Goal: Task Accomplishment & Management: Manage account settings

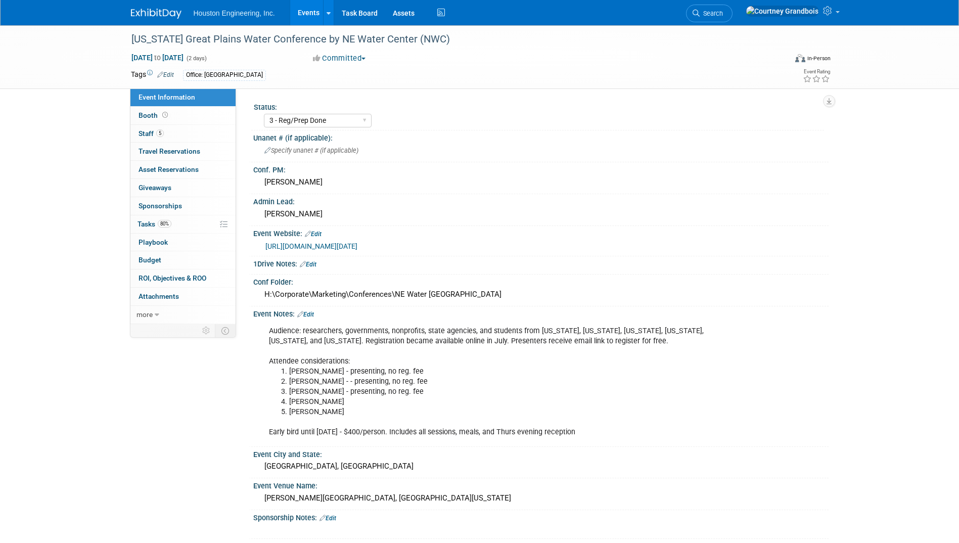
select select "3 - Reg/Prep Done"
select select "Yes"
select select "Water Resources"
click at [310, 8] on link "Events" at bounding box center [308, 12] width 37 height 25
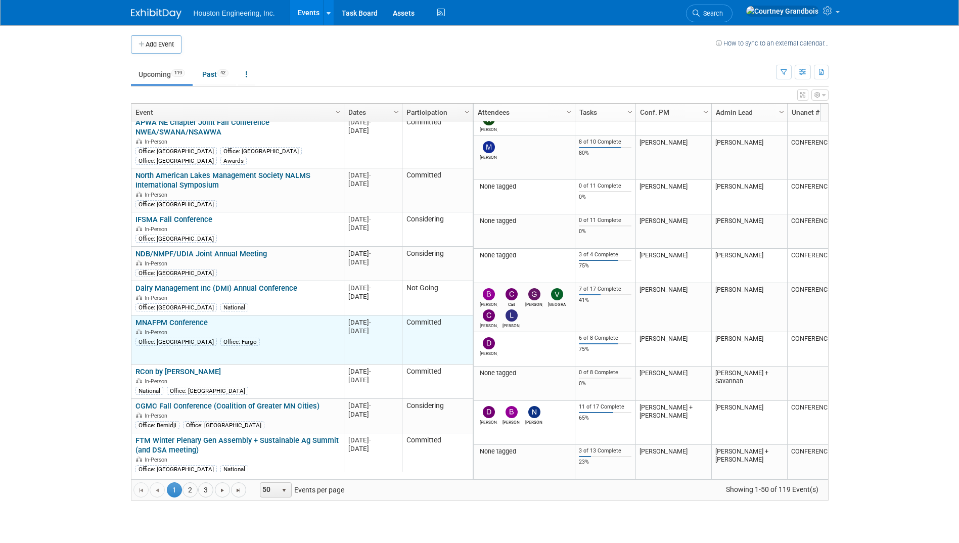
click at [175, 318] on link "MNAFPM Conference" at bounding box center [171, 322] width 72 height 9
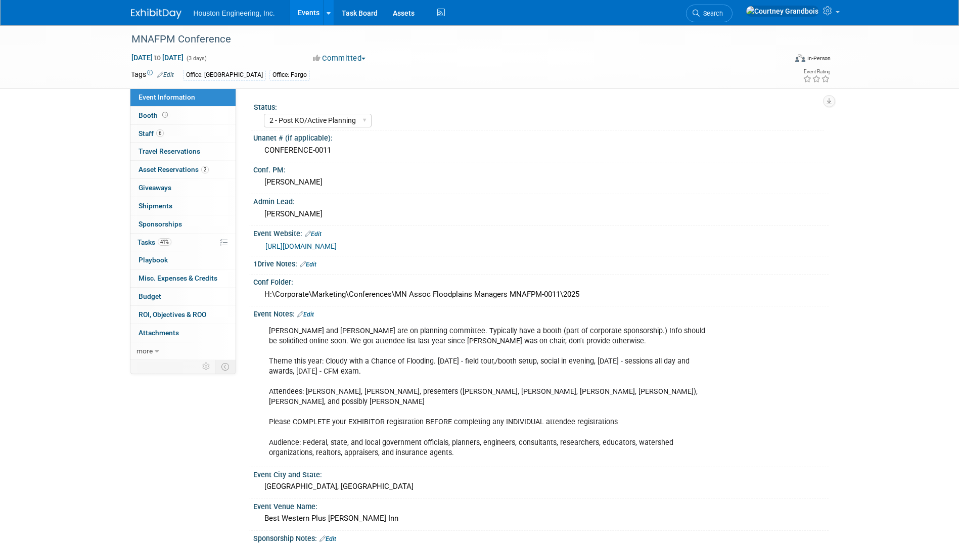
select select "2 - Post KO/Active Planning"
select select "Pending"
select select "Water Resources"
click at [190, 243] on link "41% Tasks 41%" at bounding box center [182, 243] width 105 height 18
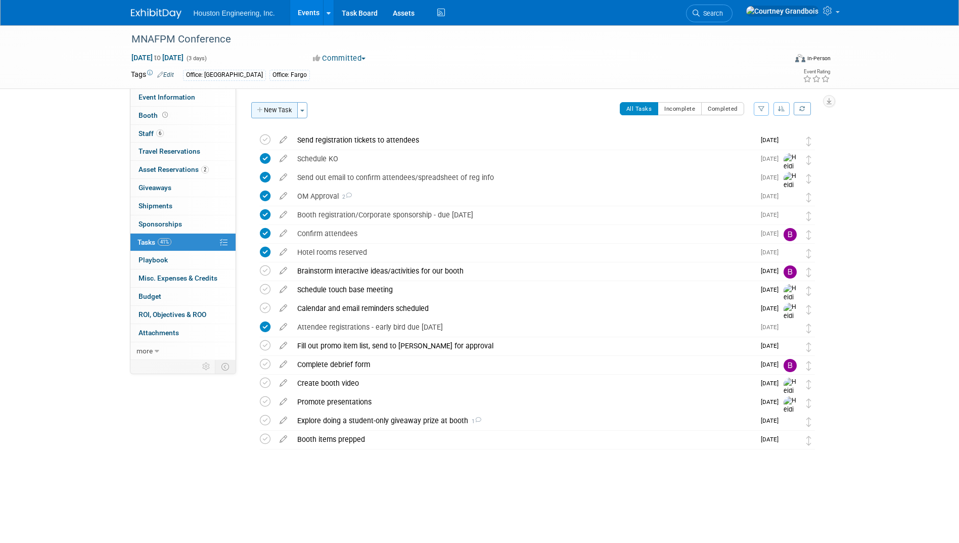
click at [269, 113] on button "New Task" at bounding box center [274, 110] width 47 height 16
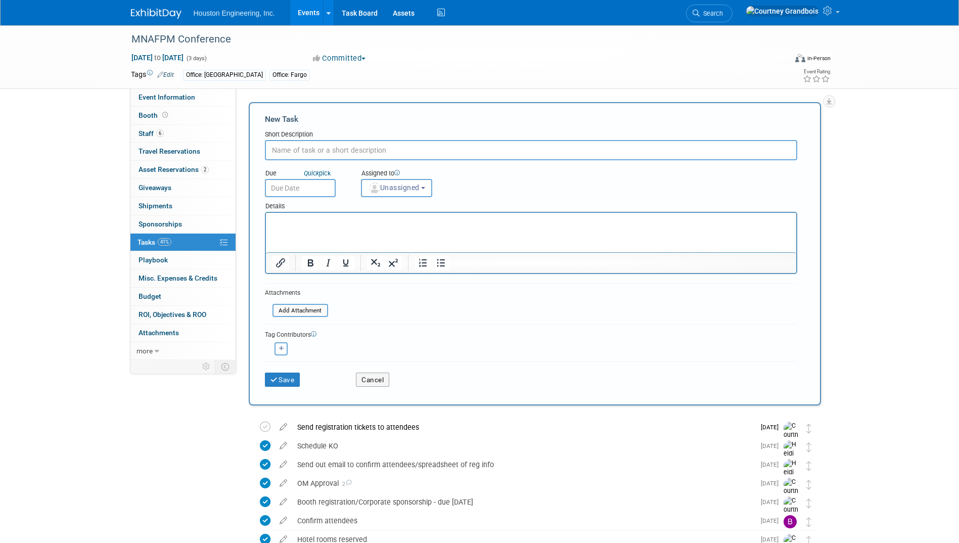
click at [369, 148] on input "text" at bounding box center [531, 150] width 532 height 20
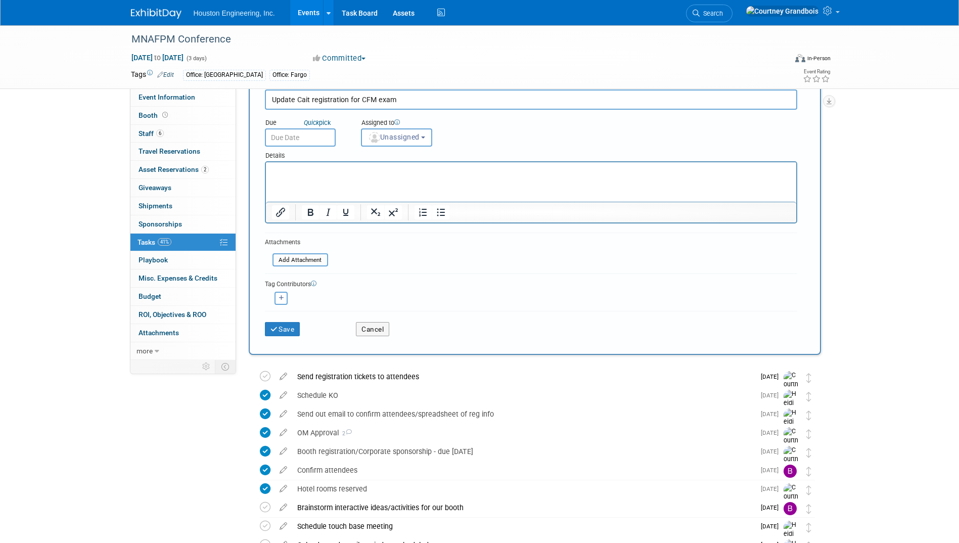
type input "Update Cait registration for CFM exam"
click at [391, 175] on p "Rich Text Area. Press ALT-0 for help." at bounding box center [530, 171] width 519 height 10
click at [376, 132] on img "button" at bounding box center [374, 137] width 11 height 11
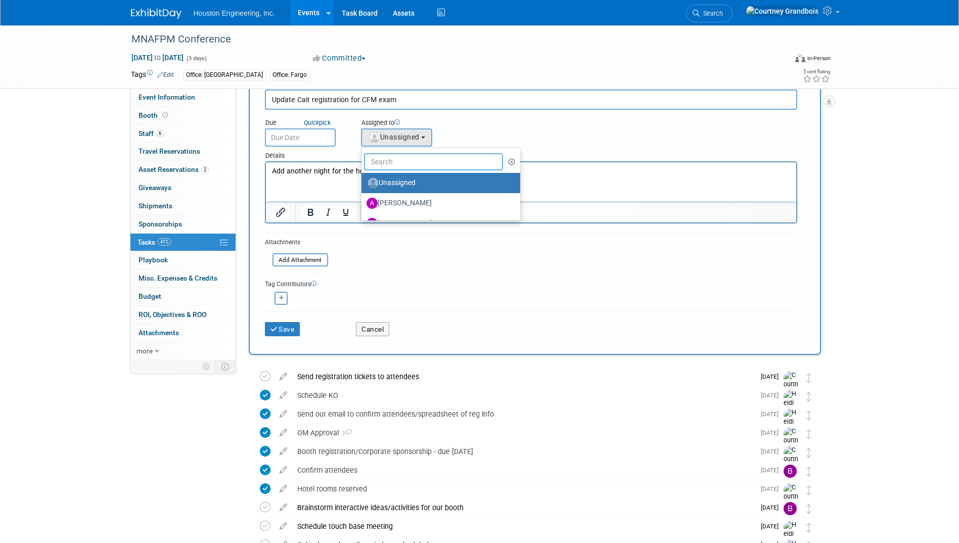
click at [391, 162] on input "text" at bounding box center [434, 161] width 140 height 17
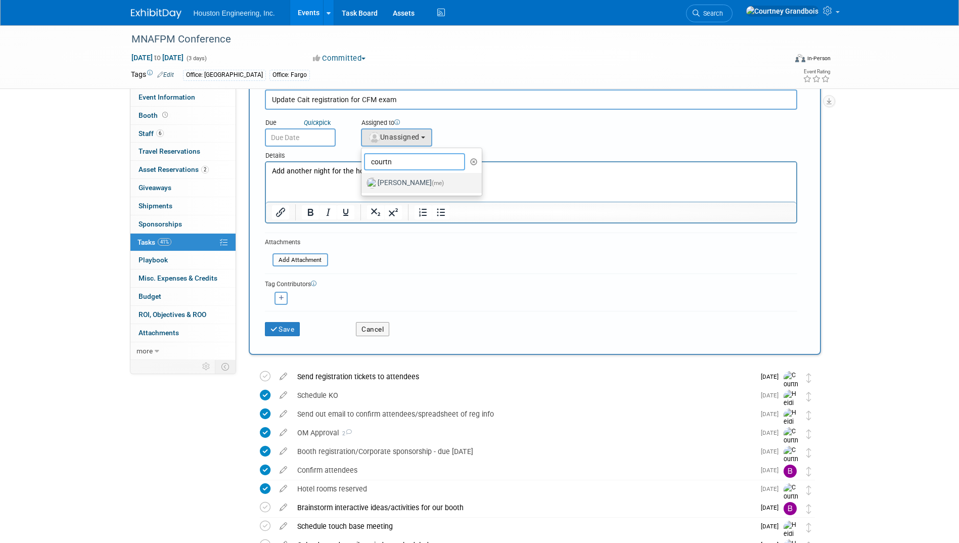
type input "courtn"
drag, startPoint x: 389, startPoint y: 179, endPoint x: 118, endPoint y: 13, distance: 317.5
click at [389, 179] on label "Courtney Grandbois (me)" at bounding box center [419, 183] width 106 height 16
click at [363, 179] on input "Courtney Grandbois (me)" at bounding box center [359, 181] width 7 height 7
select select "60f40a7f-77ae-4a37-bf03-cdfd13c17c6d"
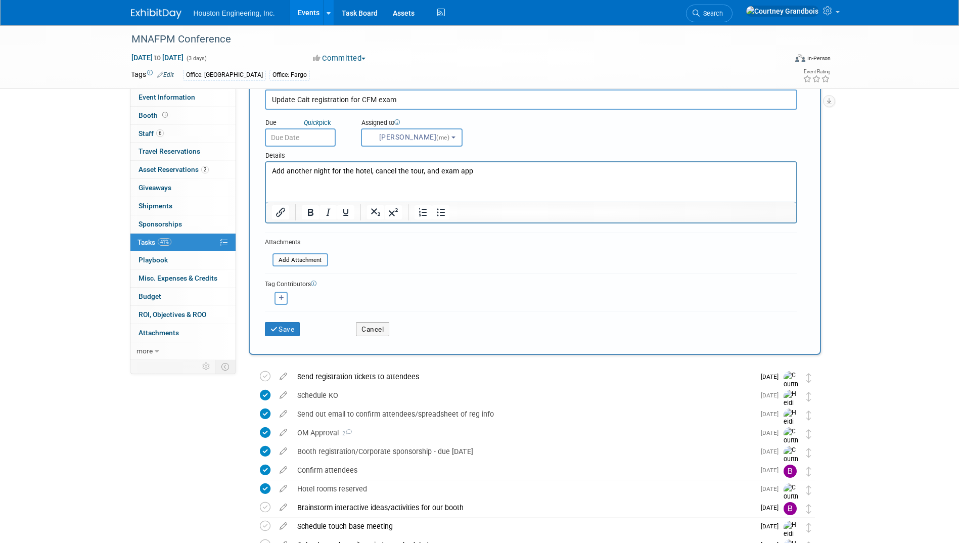
click at [328, 140] on input "text" at bounding box center [300, 137] width 71 height 18
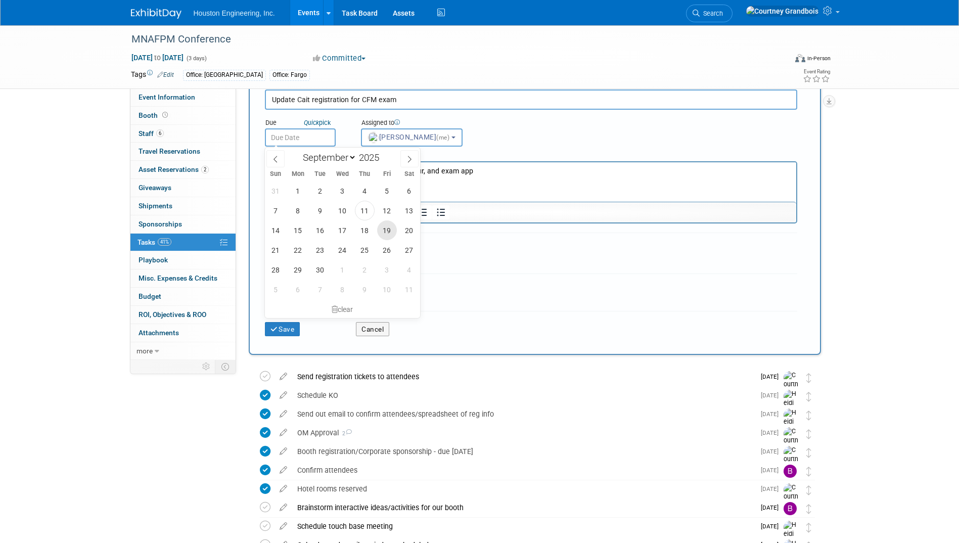
click at [384, 226] on span "19" at bounding box center [387, 230] width 20 height 20
type input "[DATE]"
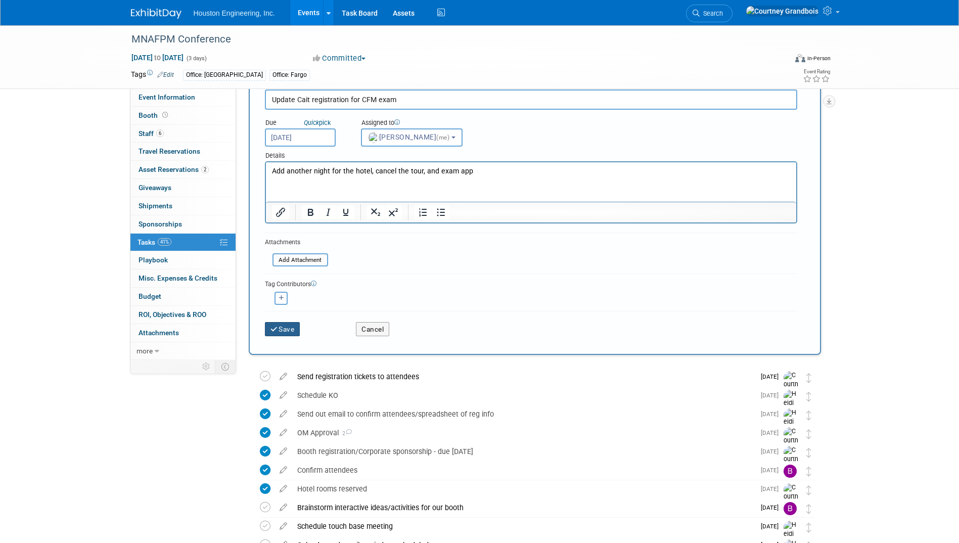
drag, startPoint x: 297, startPoint y: 318, endPoint x: 293, endPoint y: 329, distance: 11.8
click at [293, 329] on div "Save" at bounding box center [302, 325] width 91 height 21
click at [293, 329] on button "Save" at bounding box center [282, 329] width 35 height 14
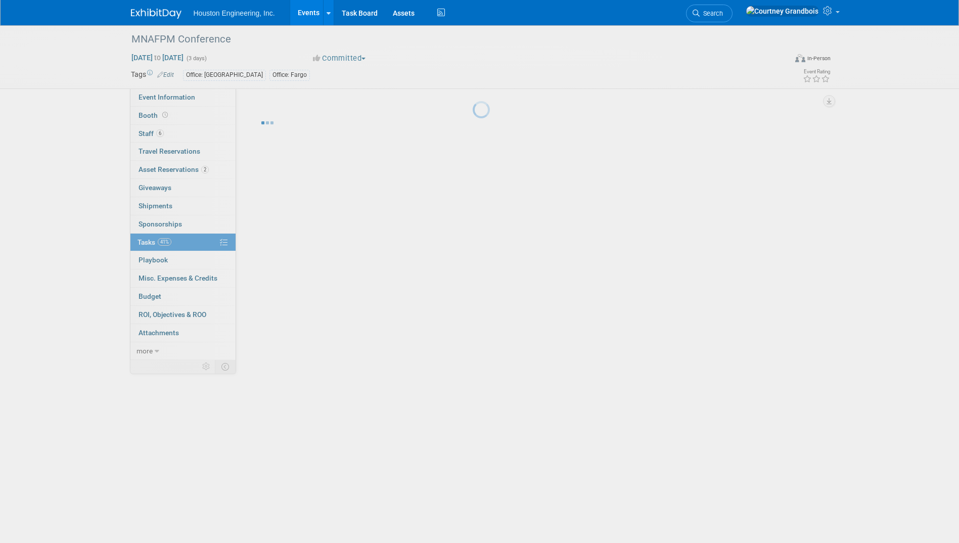
scroll to position [0, 0]
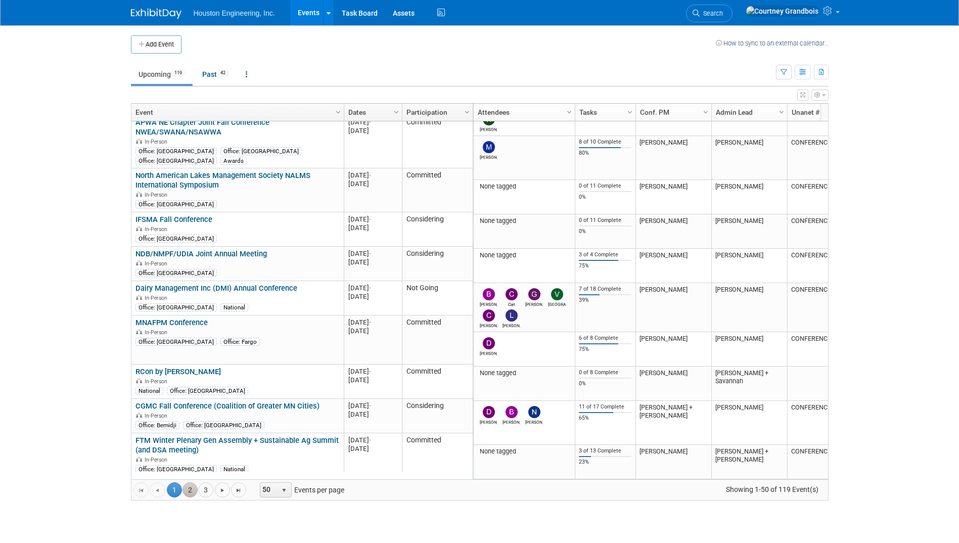
click at [183, 489] on link "2" at bounding box center [189, 489] width 15 height 15
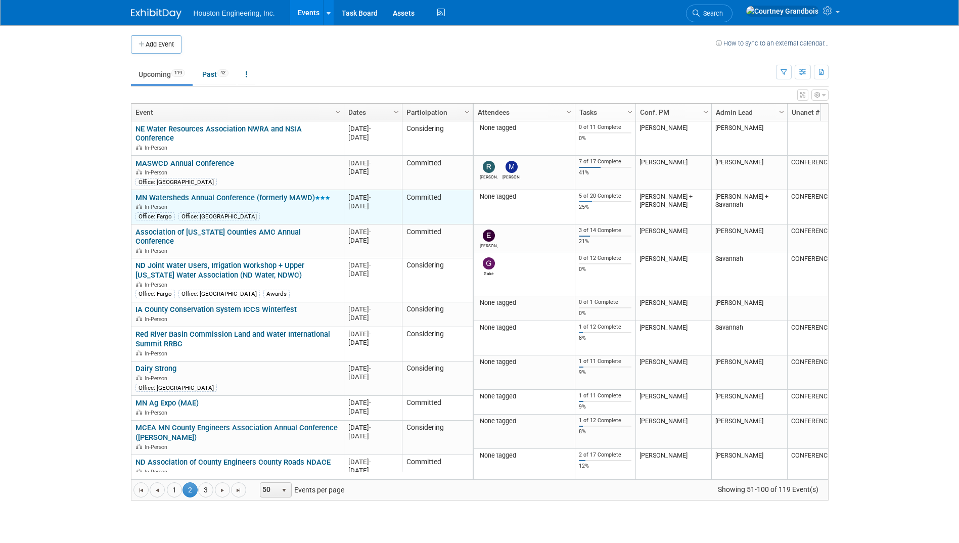
click at [214, 194] on link "MN Watersheds Annual Conference (formerly MAWD)" at bounding box center [232, 197] width 195 height 9
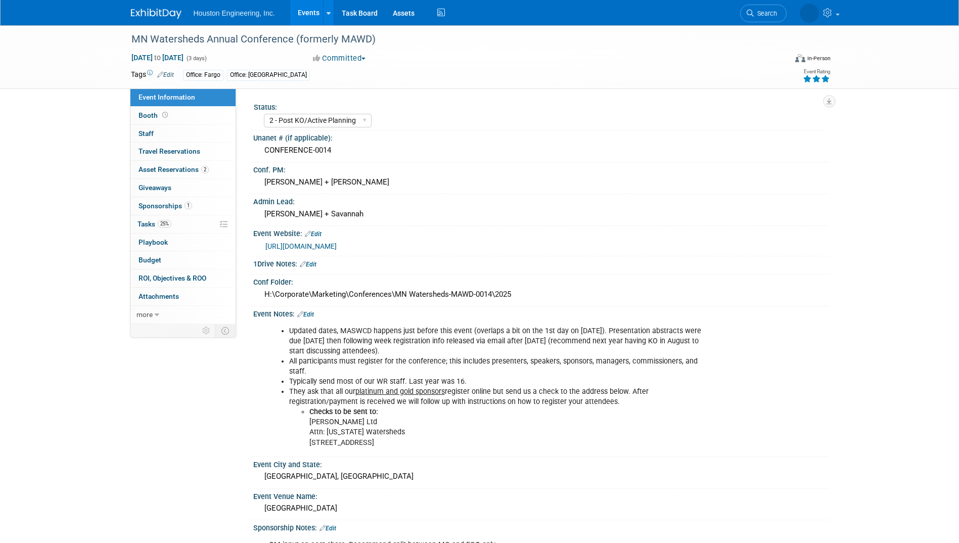
select select "2 - Post KO/Active Planning"
select select "Yes"
select select "Water Resources"
click at [152, 206] on span "Sponsorships 1" at bounding box center [165, 206] width 54 height 8
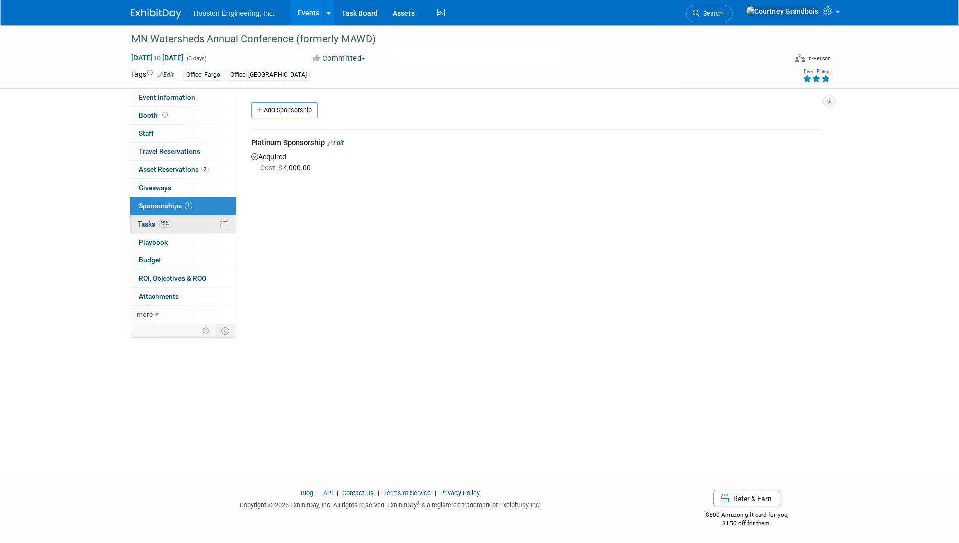
click at [144, 224] on span "Tasks 25%" at bounding box center [154, 224] width 34 height 8
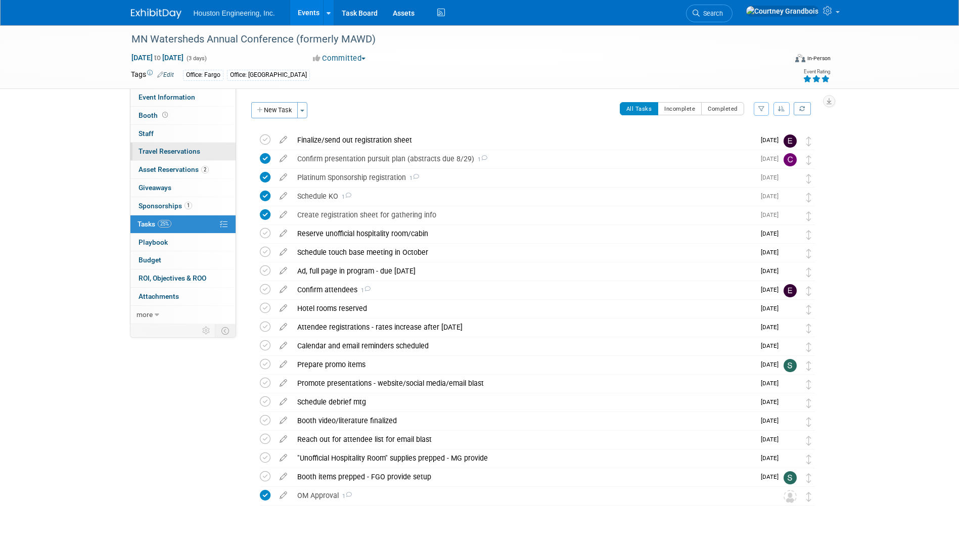
click at [155, 154] on span "Travel Reservations 0" at bounding box center [169, 151] width 62 height 8
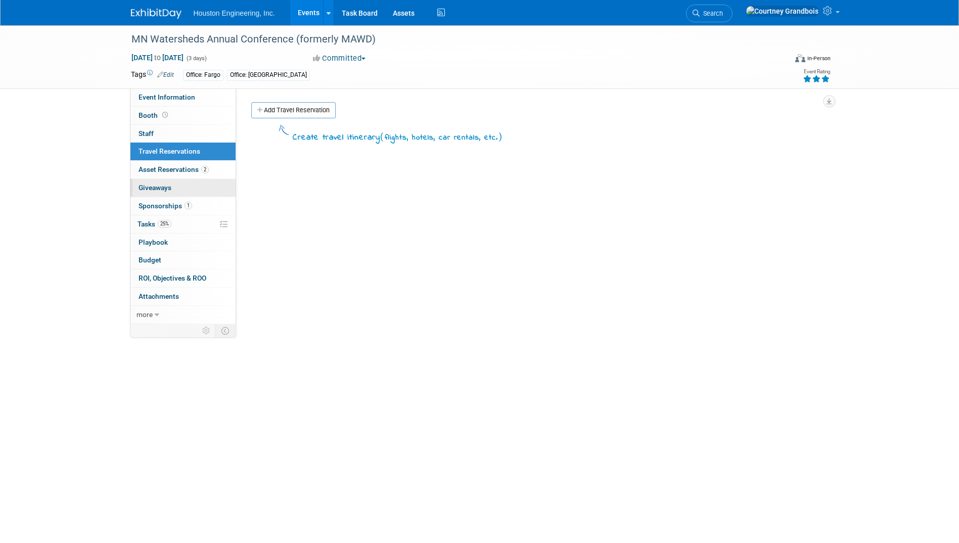
click at [161, 179] on link "0 Giveaways 0" at bounding box center [182, 188] width 105 height 18
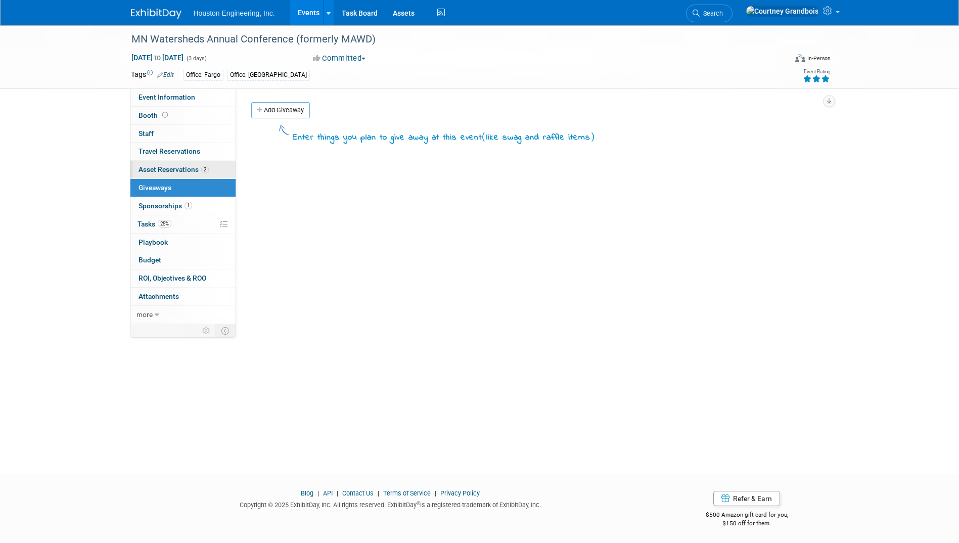
click at [169, 164] on link "2 Asset Reservations 2" at bounding box center [182, 170] width 105 height 18
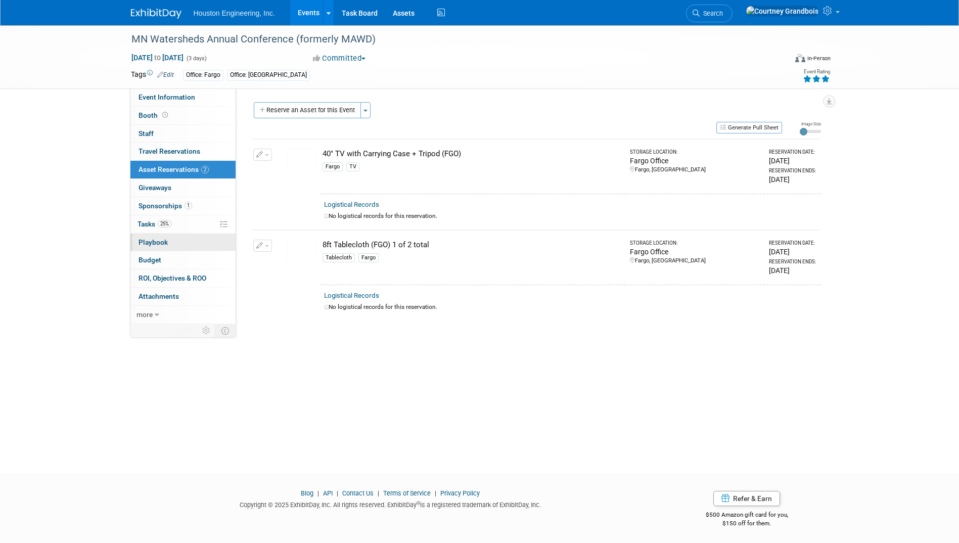
click at [138, 237] on link "0 Playbook 0" at bounding box center [182, 243] width 105 height 18
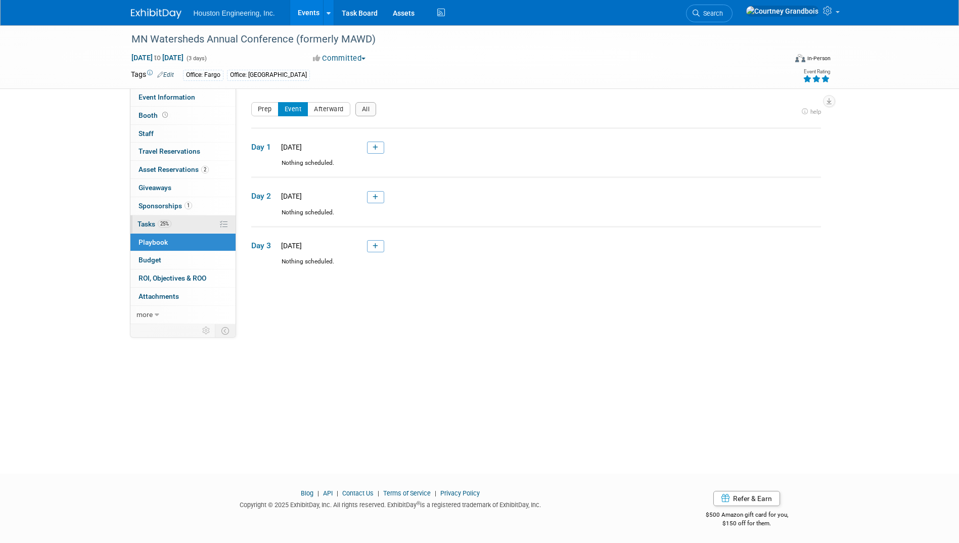
click at [152, 226] on span "Tasks 25%" at bounding box center [154, 224] width 34 height 8
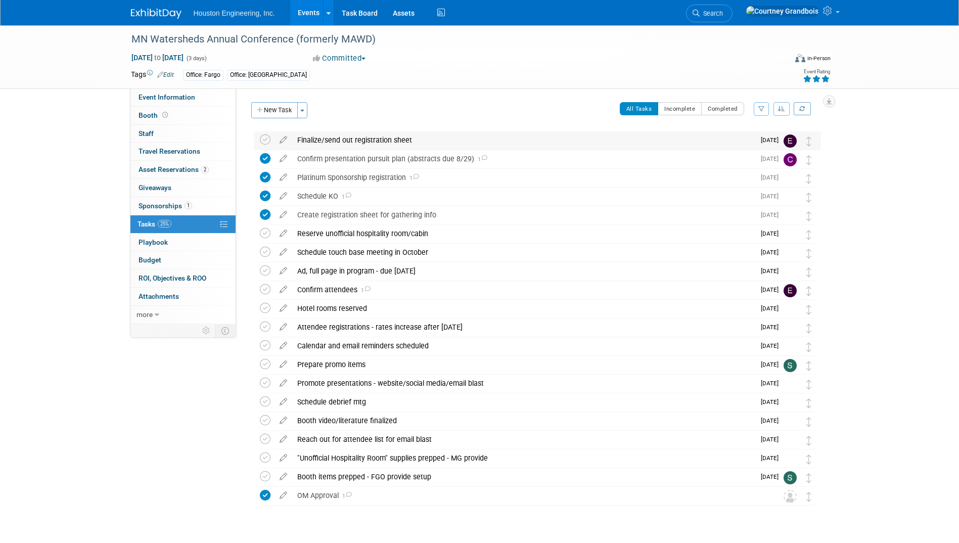
click at [400, 141] on div "Finalize/send out registration sheet" at bounding box center [523, 139] width 462 height 17
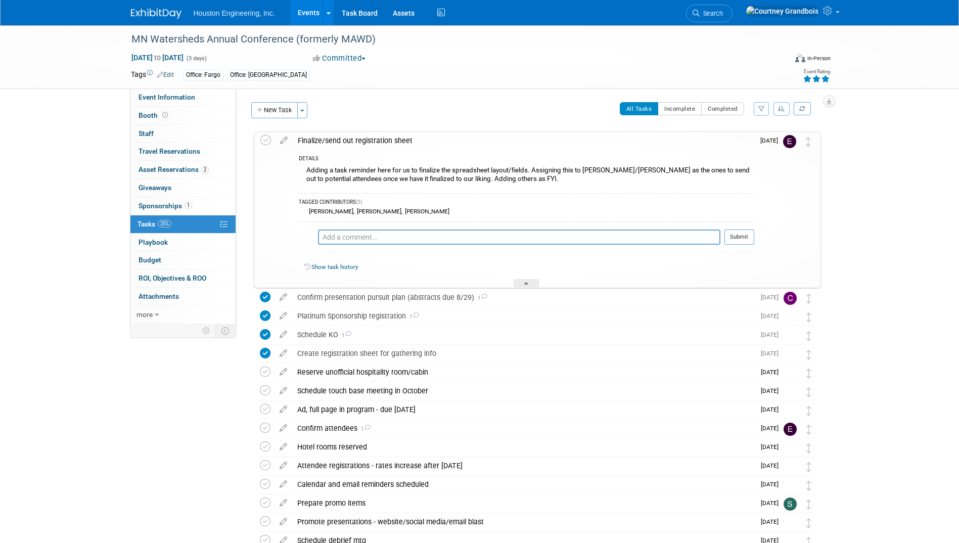
click at [400, 141] on div "Finalize/send out registration sheet" at bounding box center [523, 140] width 461 height 17
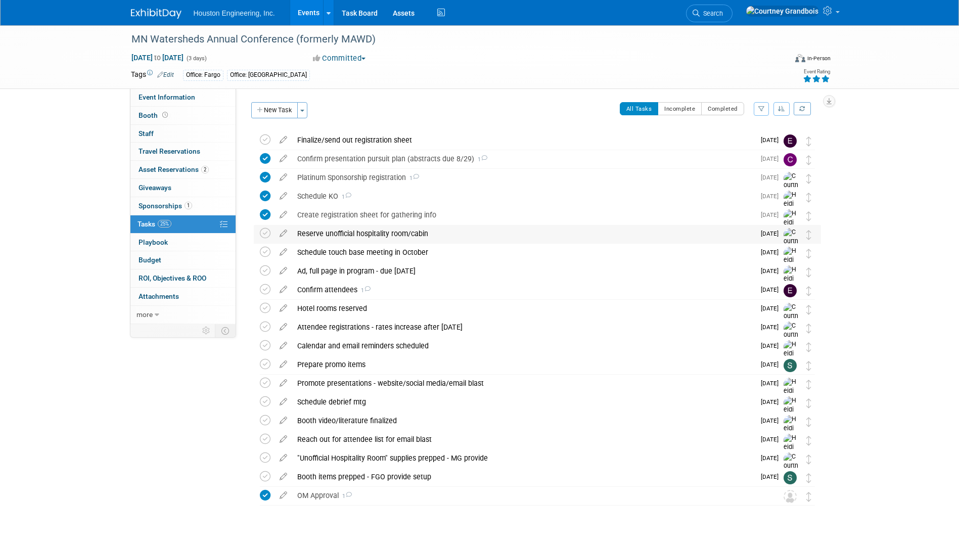
click at [365, 237] on div "Reserve unofficial hospitality room/cabin" at bounding box center [523, 233] width 462 height 17
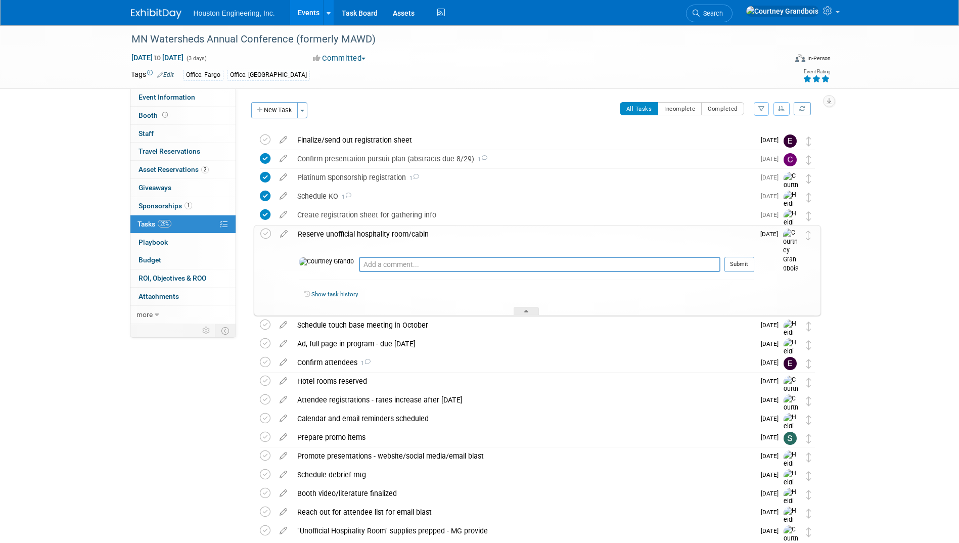
click at [365, 237] on div "Reserve unofficial hospitality room/cabin" at bounding box center [523, 233] width 461 height 17
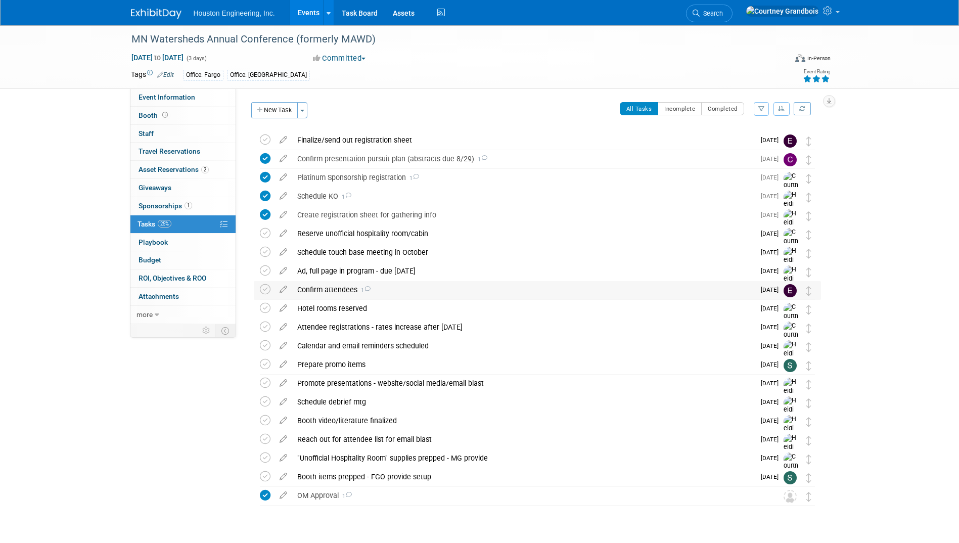
click at [339, 292] on div "Confirm attendees 1" at bounding box center [523, 289] width 462 height 17
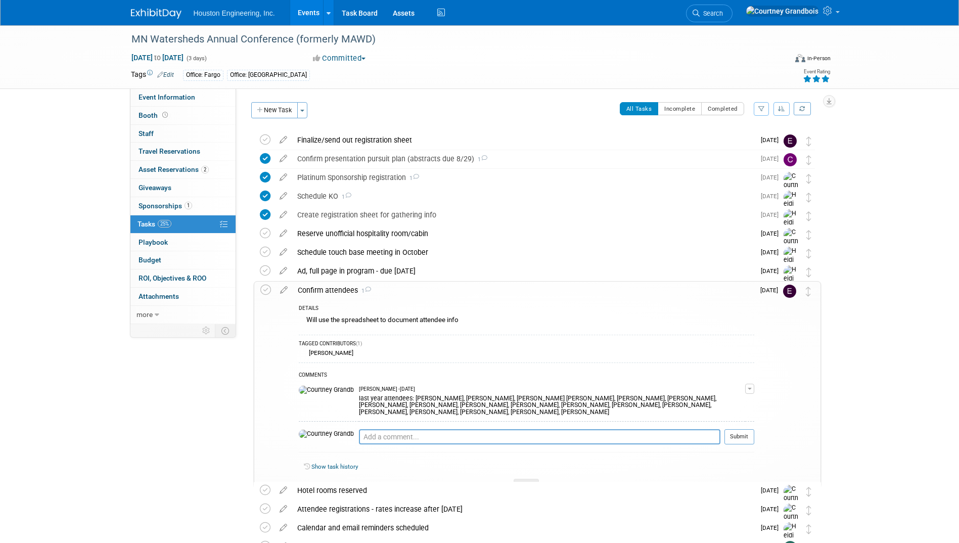
click at [339, 291] on div "Confirm attendees 1" at bounding box center [523, 290] width 461 height 17
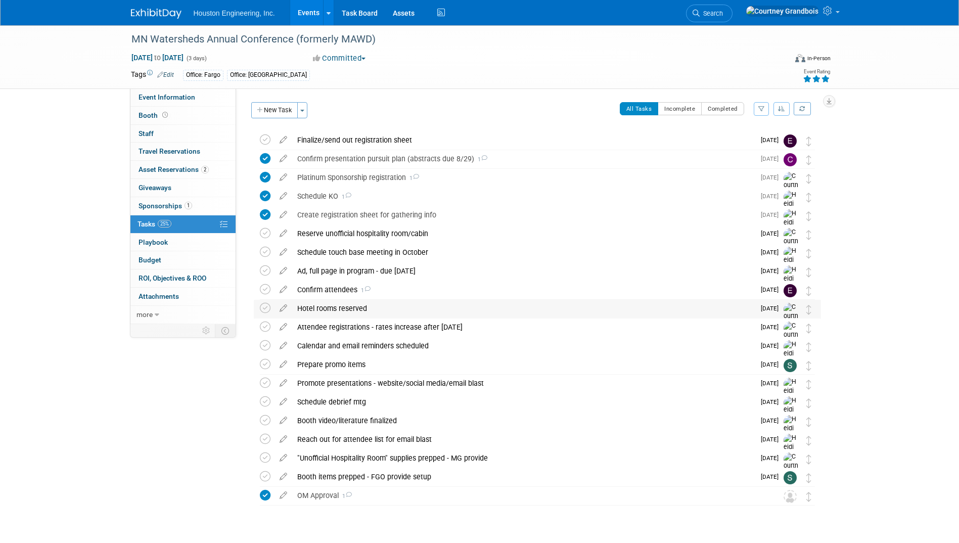
click at [337, 302] on div "Hotel rooms reserved" at bounding box center [523, 308] width 462 height 17
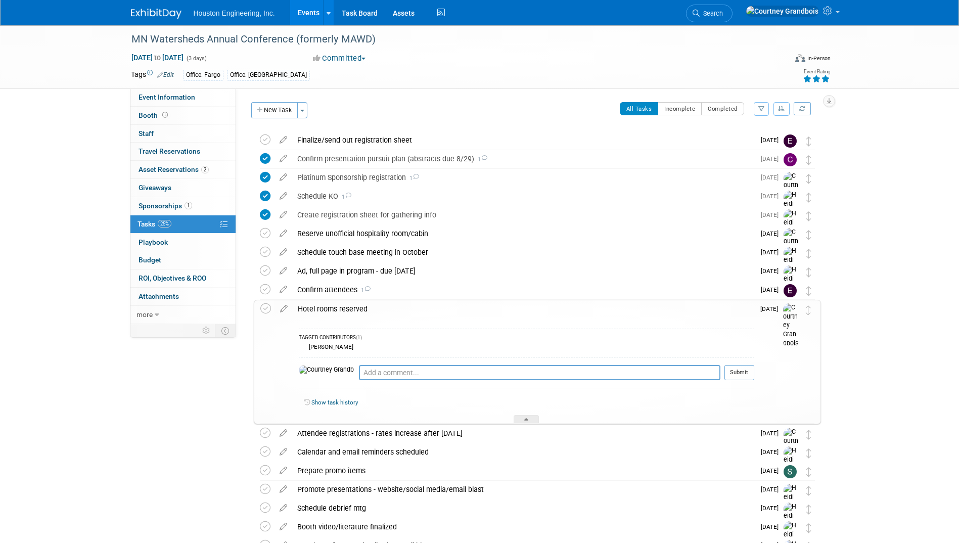
click at [337, 302] on div "Hotel rooms reserved" at bounding box center [523, 308] width 461 height 17
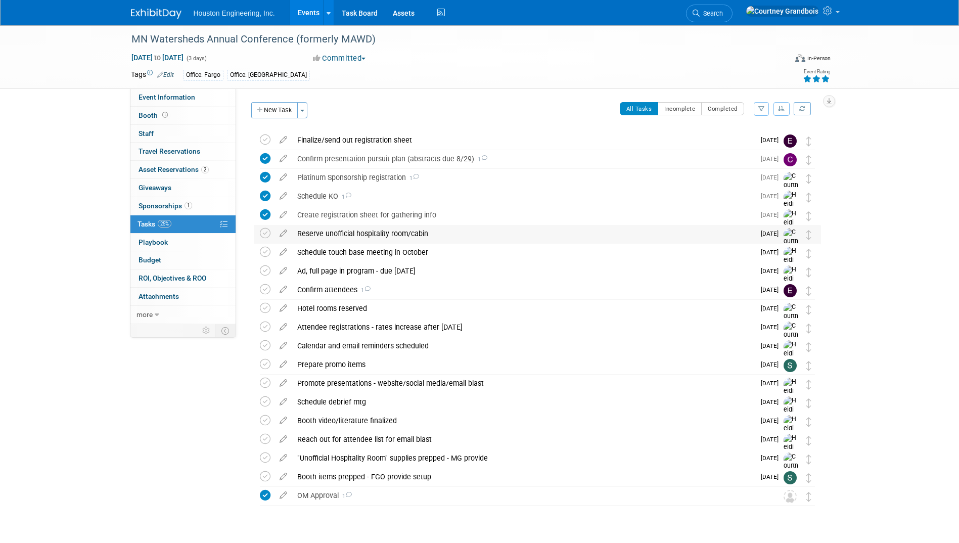
click at [310, 236] on div "Reserve unofficial hospitality room/cabin" at bounding box center [523, 233] width 462 height 17
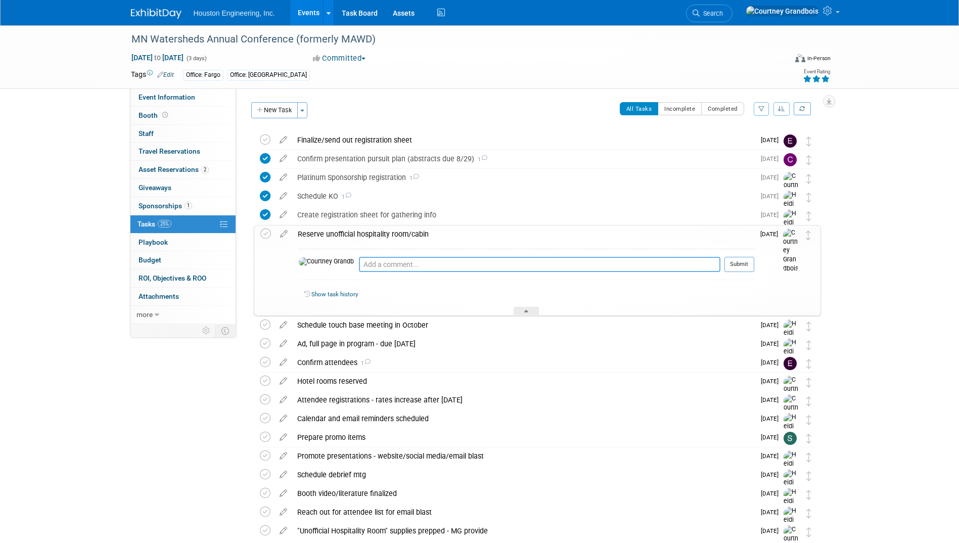
click at [384, 258] on textarea at bounding box center [539, 264] width 361 height 15
type textarea "i"
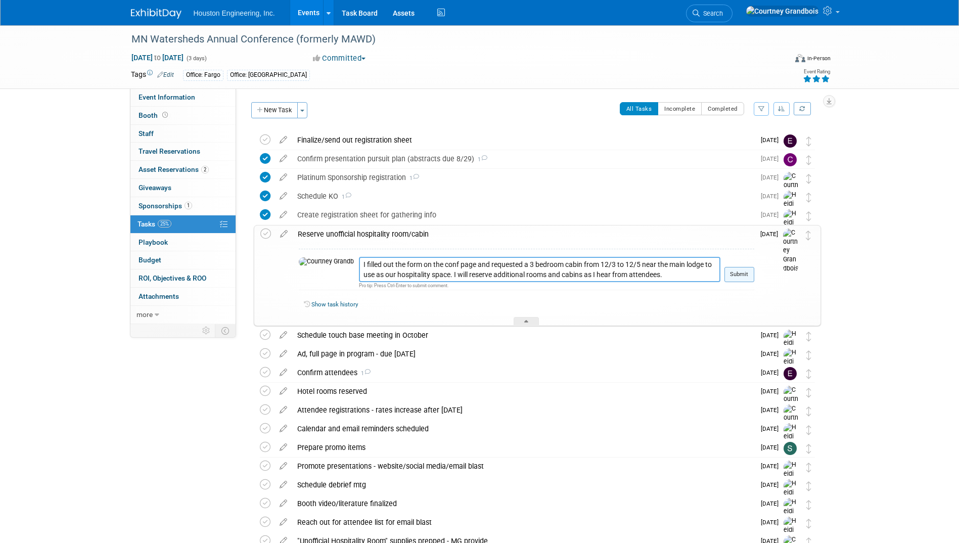
type textarea "I filled out the form on the conf page and requested a 3 bedroom cabin from 12/…"
click at [743, 274] on button "Submit" at bounding box center [739, 274] width 30 height 15
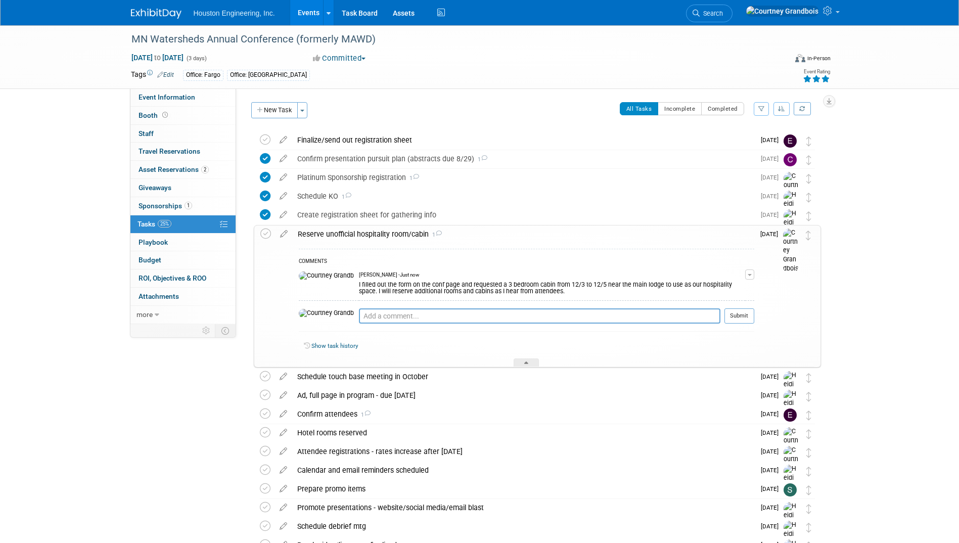
click at [476, 292] on div "I filled out the form on the conf page and requested a 3 bedroom cabin from 12/…" at bounding box center [552, 287] width 386 height 16
click at [746, 274] on button "button" at bounding box center [749, 274] width 9 height 10
click at [731, 288] on link "Edit Comment" at bounding box center [714, 289] width 80 height 14
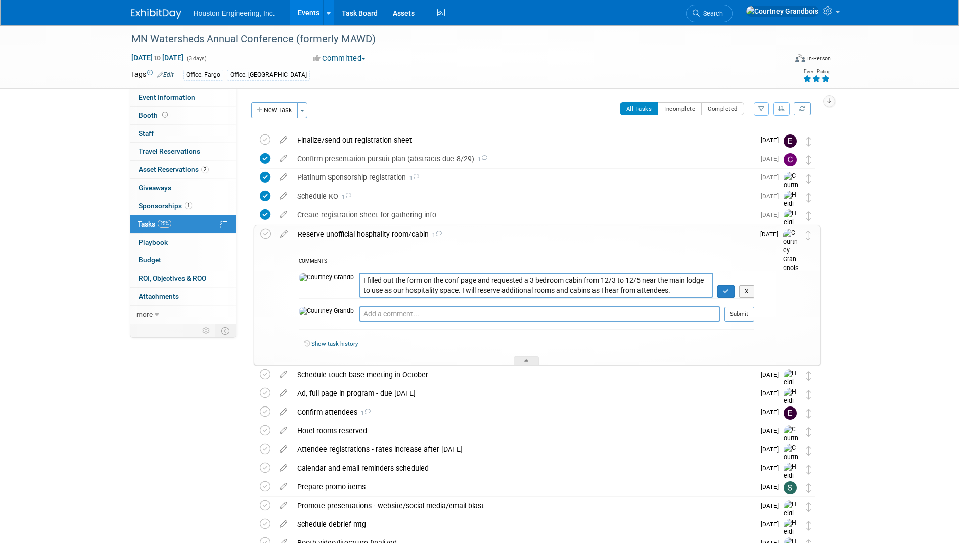
click at [599, 290] on textarea "I filled out the form on the conf page and requested a 3 bedroom cabin from 12/…" at bounding box center [536, 284] width 354 height 25
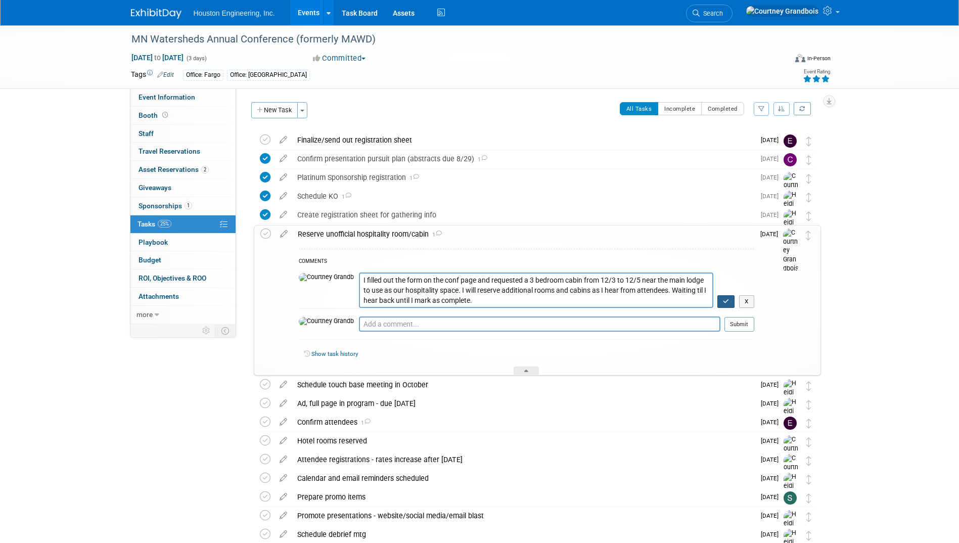
type textarea "I filled out the form on the conf page and requested a 3 bedroom cabin from 12/…"
click at [725, 298] on icon "button" at bounding box center [726, 301] width 7 height 6
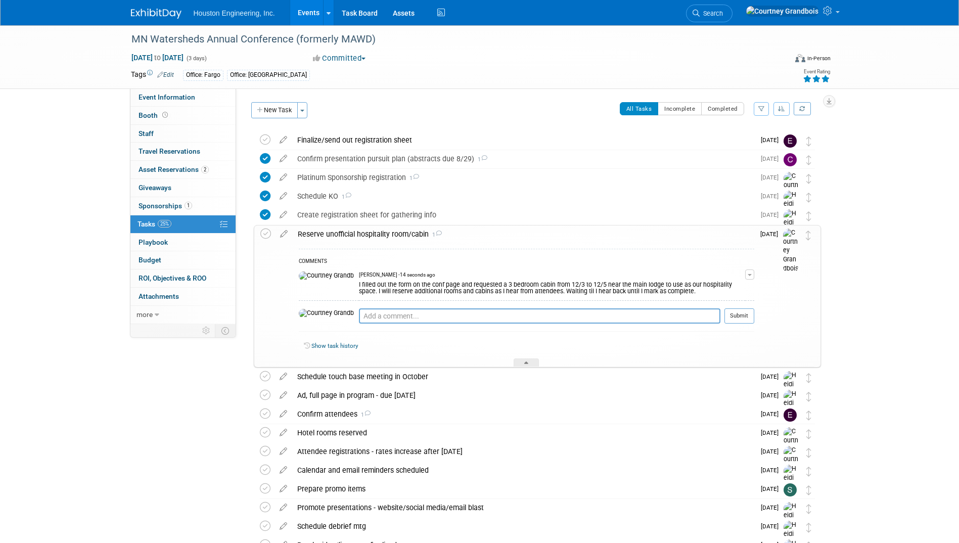
click at [305, 7] on link "Events" at bounding box center [308, 12] width 37 height 25
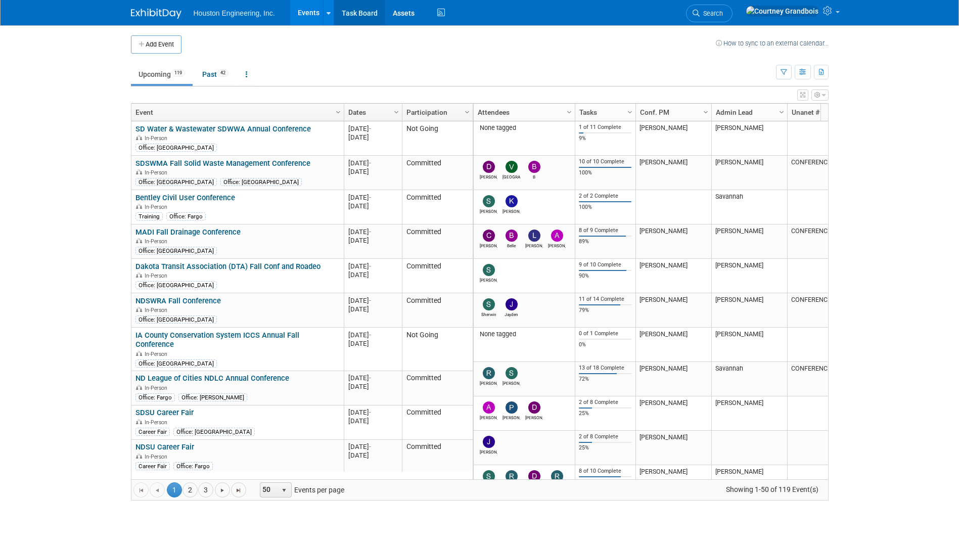
click at [365, 15] on link "Task Board" at bounding box center [359, 12] width 51 height 25
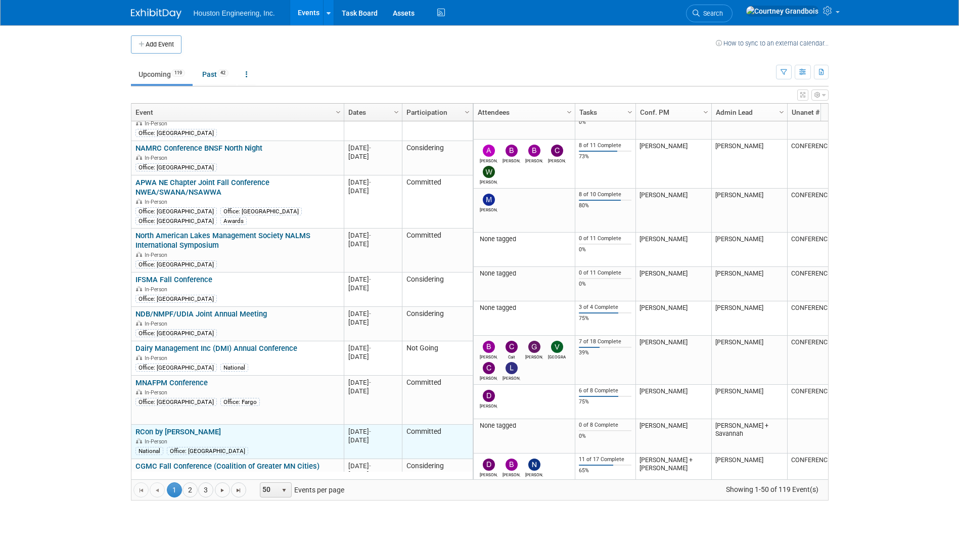
scroll to position [1516, 0]
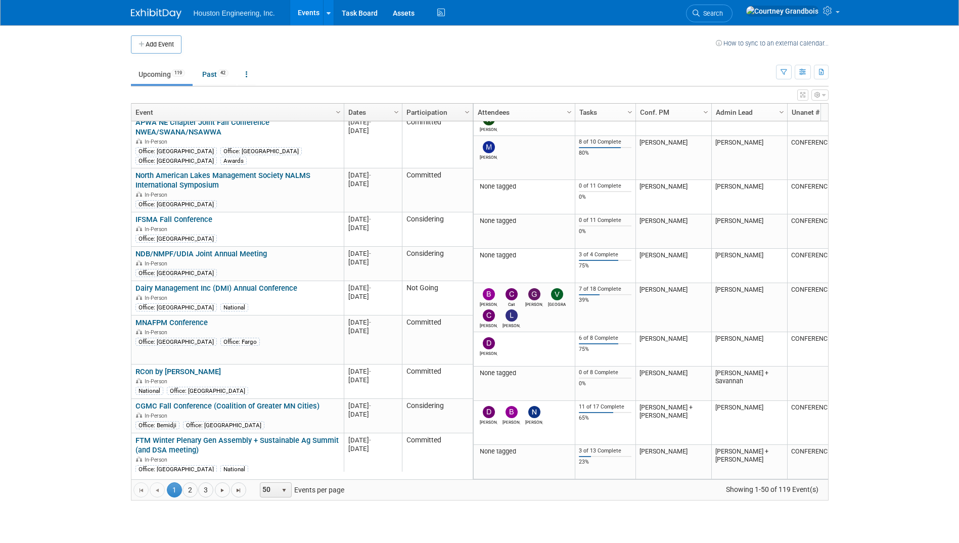
click at [182, 492] on ul "1 1 2 3" at bounding box center [190, 489] width 47 height 15
click at [185, 492] on link "2" at bounding box center [189, 489] width 15 height 15
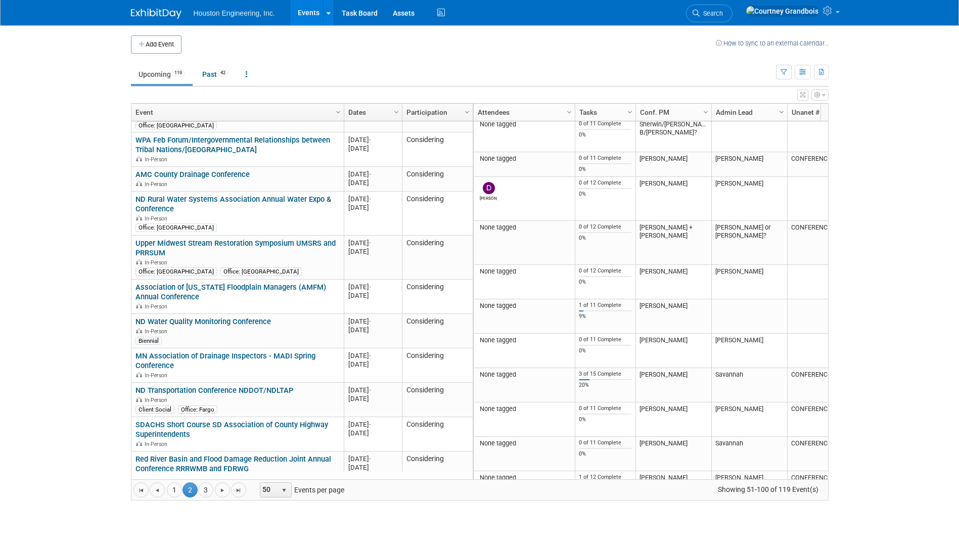
scroll to position [0, 0]
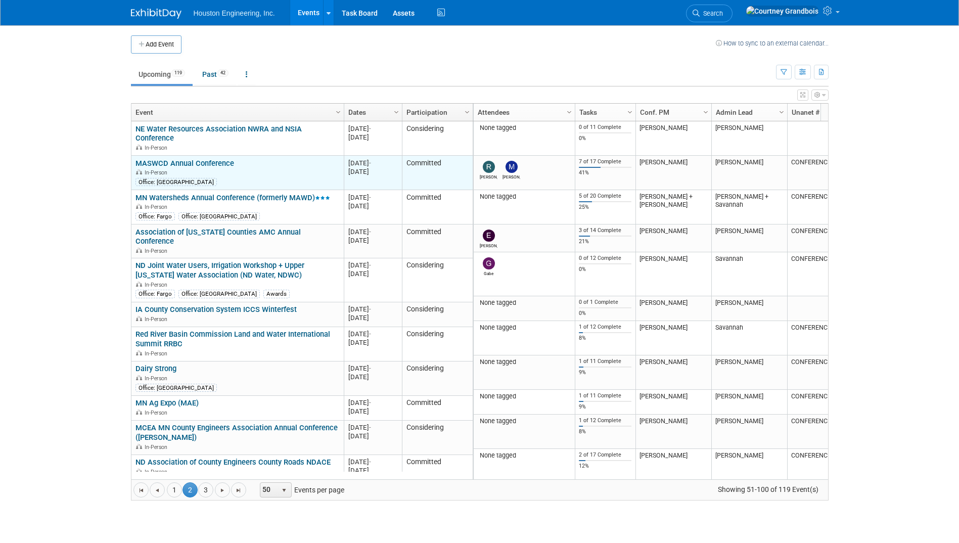
click at [205, 164] on link "MASWCD Annual Conference" at bounding box center [184, 163] width 99 height 9
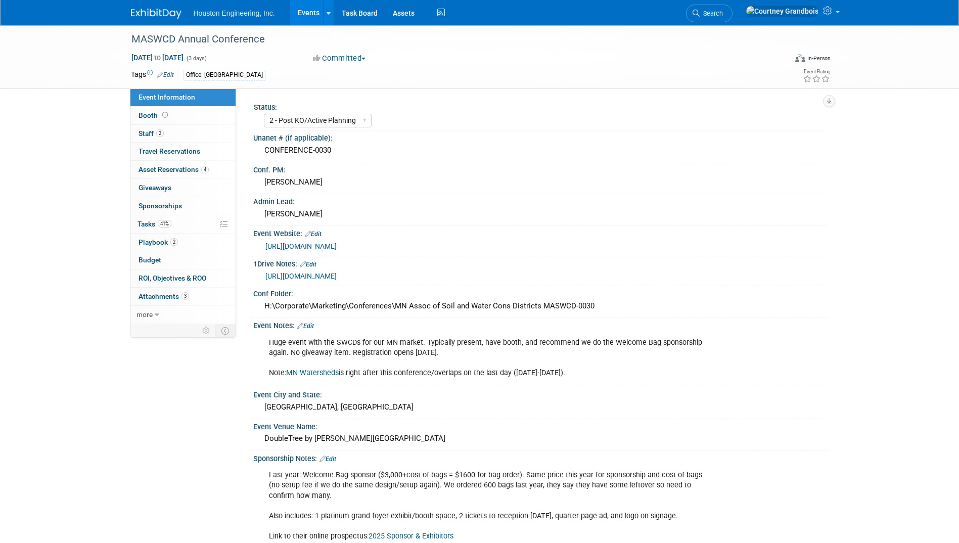
select select "2 - Post KO/Active Planning"
select select "Pending"
select select "Environmental"
click at [168, 225] on span "41%" at bounding box center [165, 224] width 14 height 8
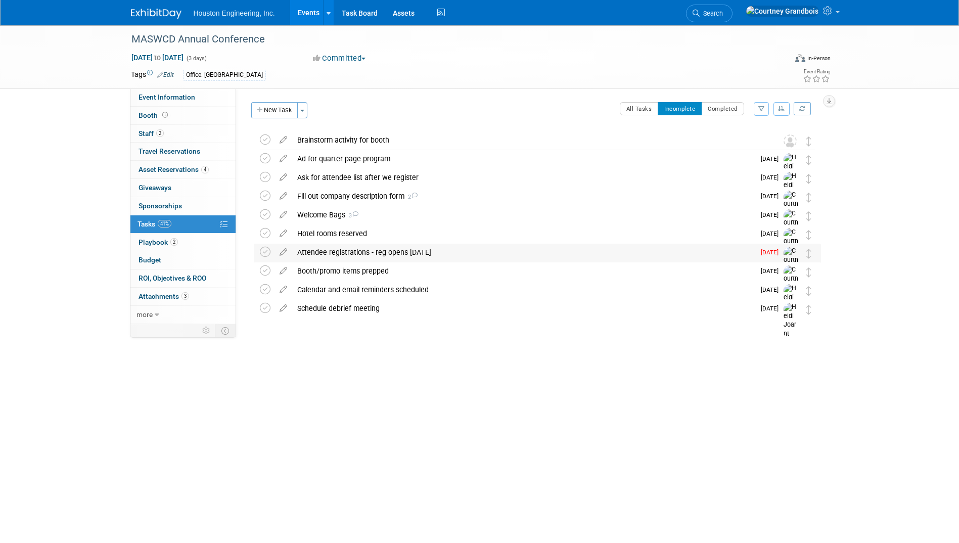
click at [367, 253] on div "Attendee registrations - reg opens [DATE]" at bounding box center [523, 252] width 462 height 17
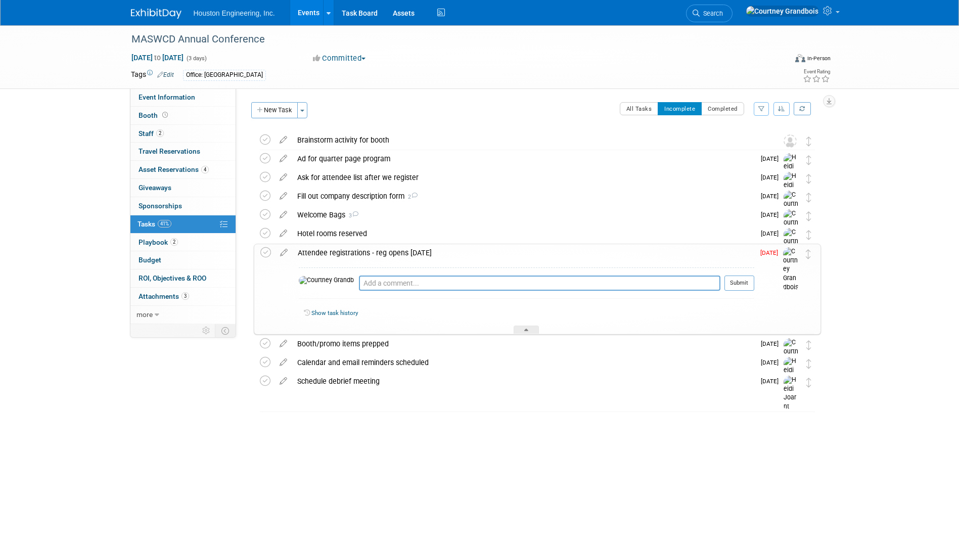
click at [366, 250] on div "Attendee registrations - reg opens [DATE]" at bounding box center [523, 252] width 461 height 17
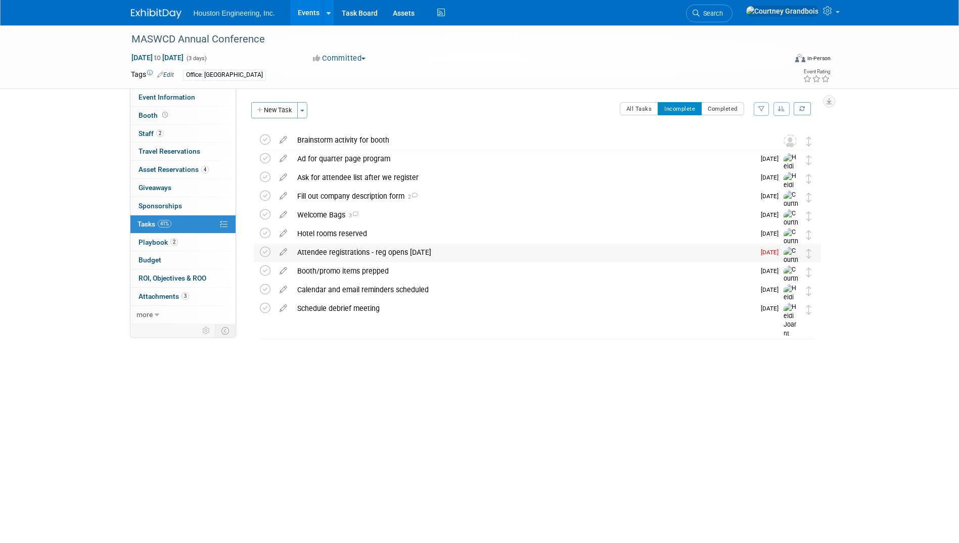
click at [318, 256] on div "Attendee registrations - reg opens [DATE]" at bounding box center [523, 252] width 462 height 17
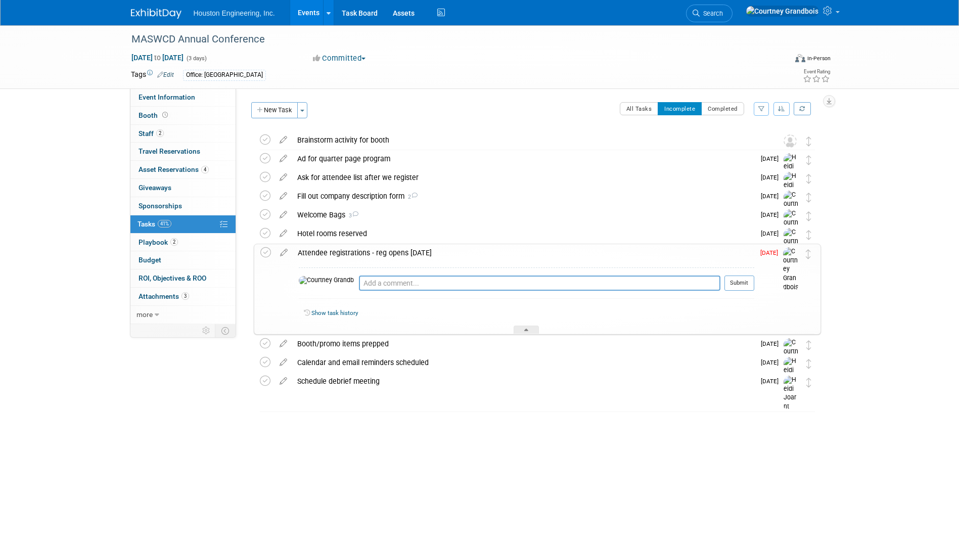
click at [318, 253] on div "Attendee registrations - reg opens [DATE]" at bounding box center [523, 252] width 461 height 17
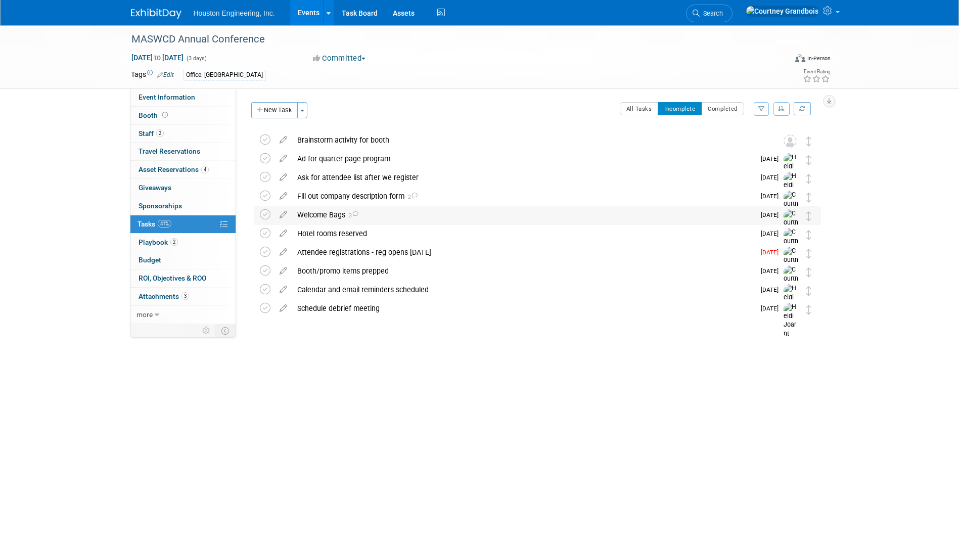
click at [329, 210] on div "Welcome Bags 3" at bounding box center [523, 214] width 462 height 17
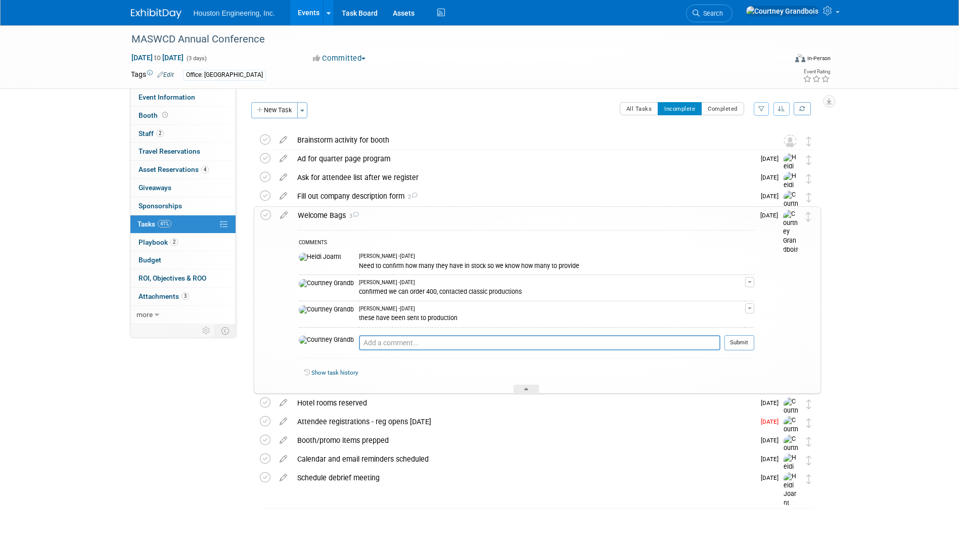
click at [321, 212] on div "Welcome Bags 3" at bounding box center [523, 215] width 461 height 17
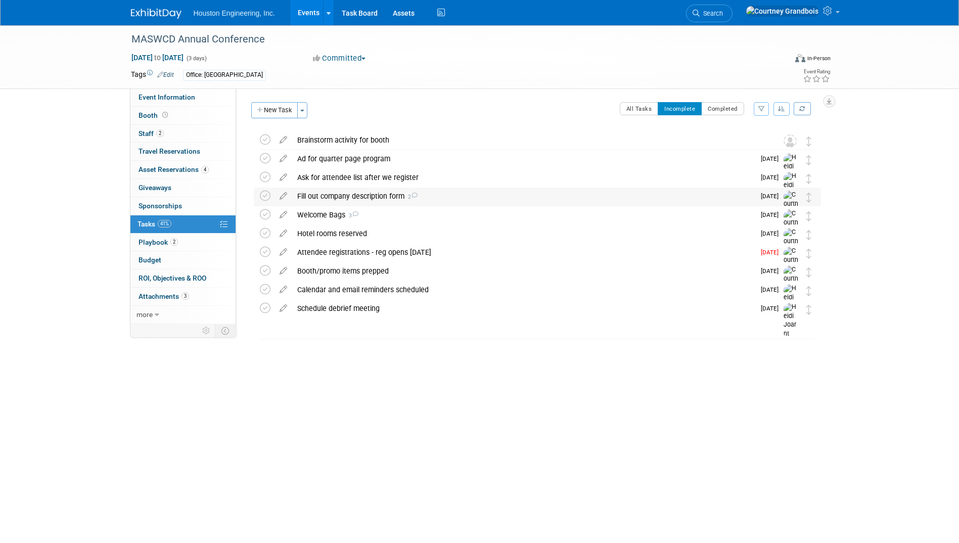
click at [331, 199] on div "Fill out company description form 2" at bounding box center [523, 196] width 462 height 17
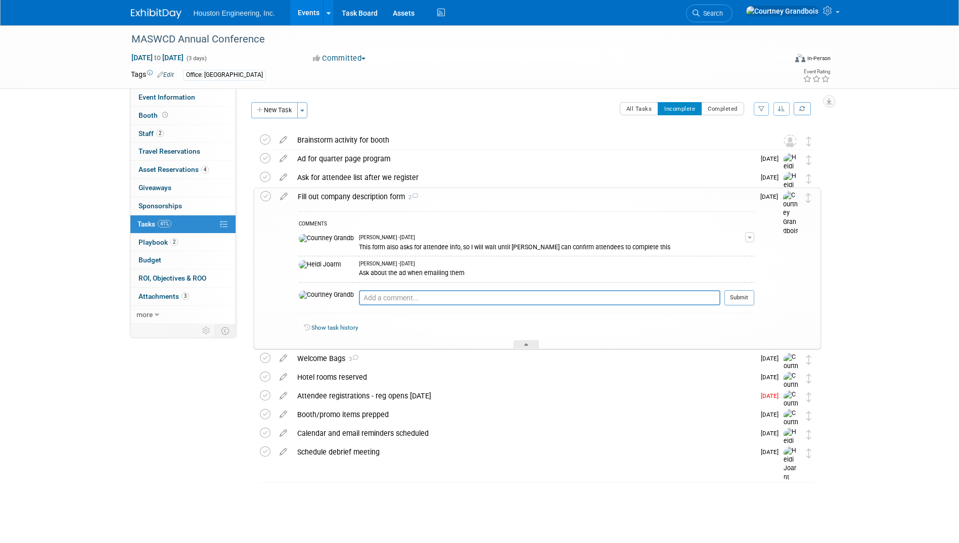
click at [331, 199] on div "Fill out company description form 2" at bounding box center [523, 196] width 461 height 17
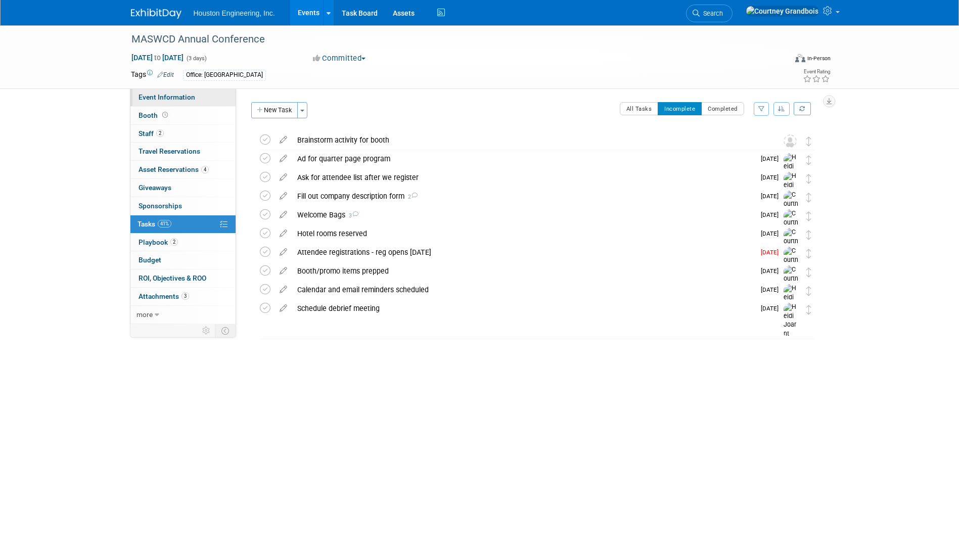
click at [181, 95] on span "Event Information" at bounding box center [166, 97] width 57 height 8
select select "2 - Post KO/Active Planning"
select select "Pending"
select select "Environmental"
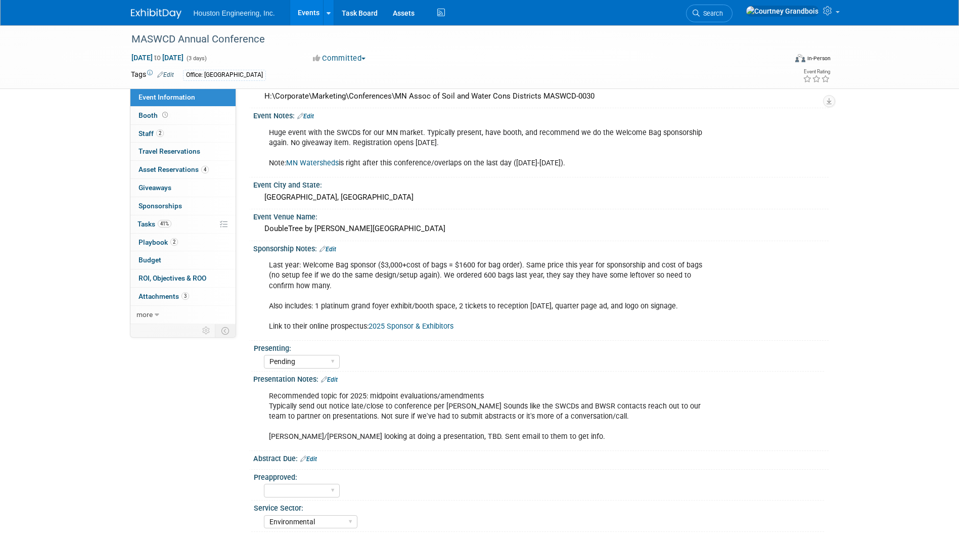
scroll to position [219, 0]
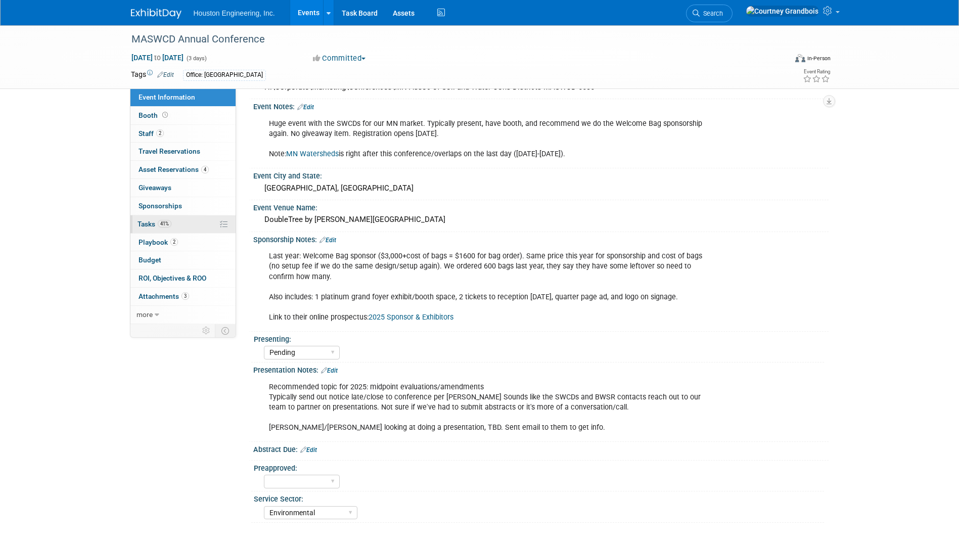
click at [190, 223] on link "41% Tasks 41%" at bounding box center [182, 224] width 105 height 18
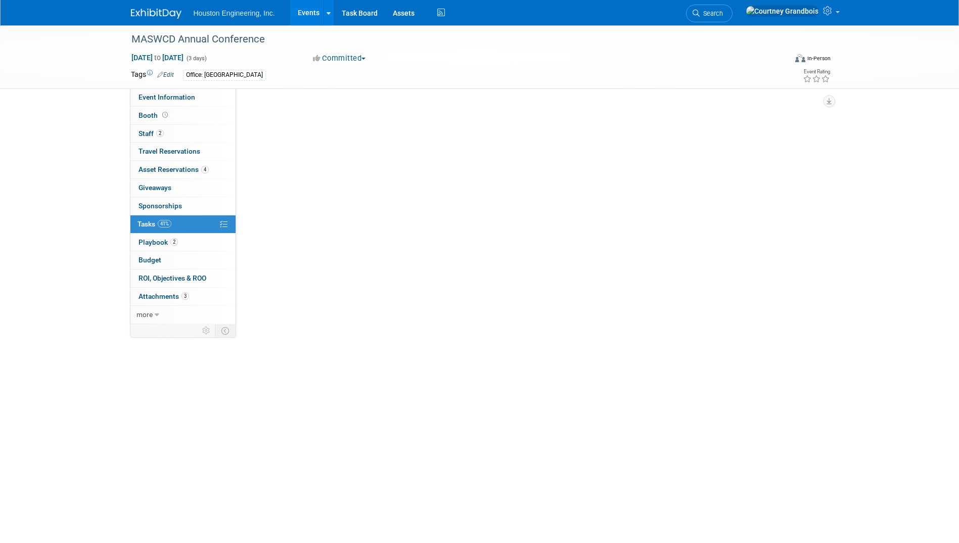
scroll to position [0, 0]
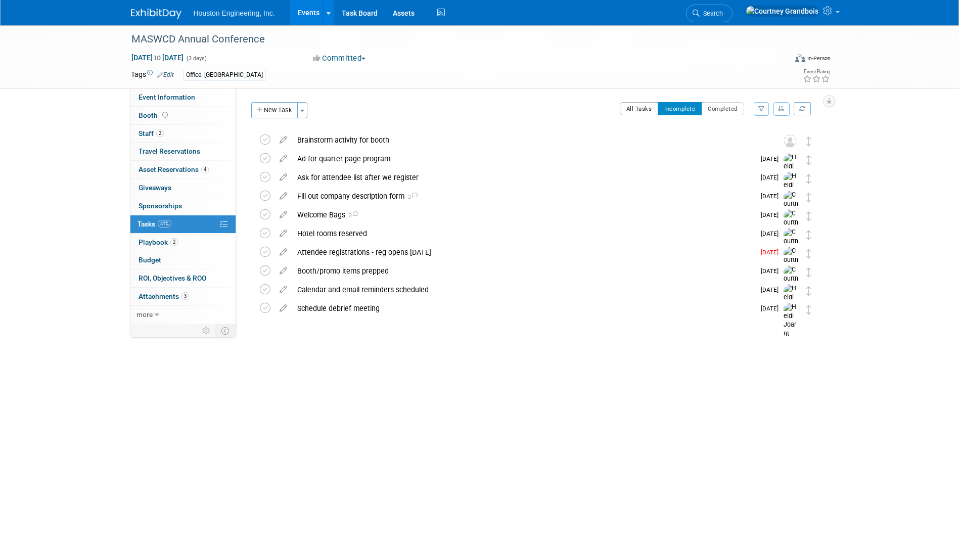
click at [638, 111] on button "All Tasks" at bounding box center [639, 108] width 39 height 13
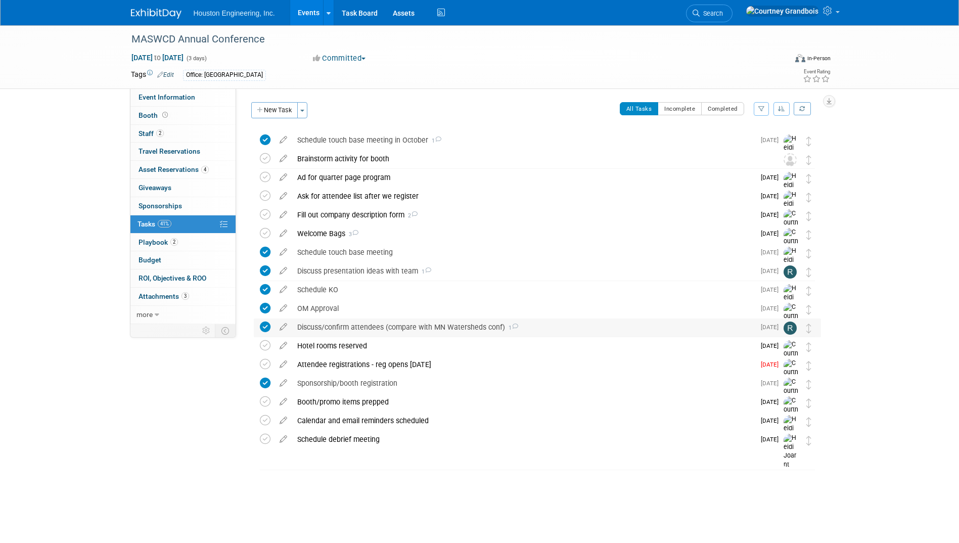
click at [533, 325] on div "Discuss/confirm attendees (compare with MN Watersheds conf) 1" at bounding box center [523, 326] width 462 height 17
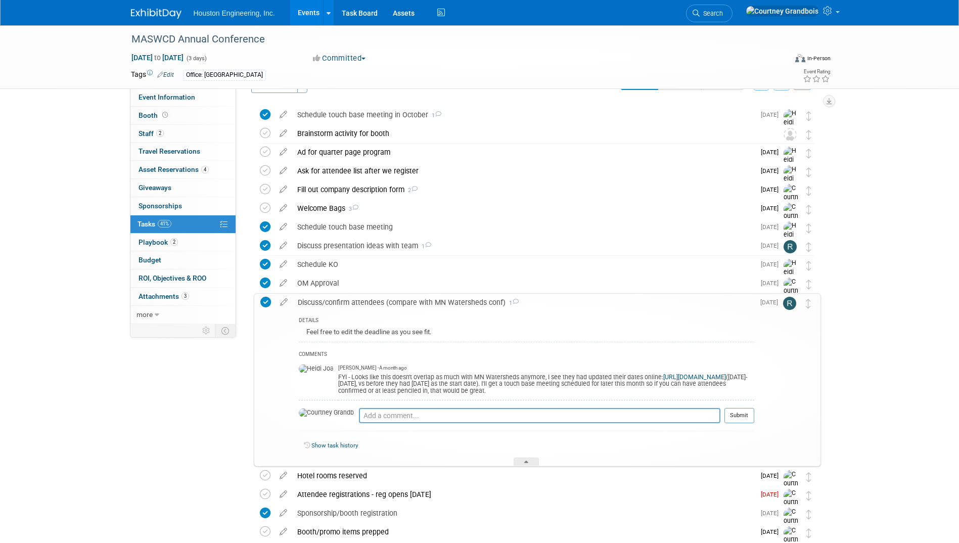
scroll to position [51, 0]
